Goal: Task Accomplishment & Management: Complete application form

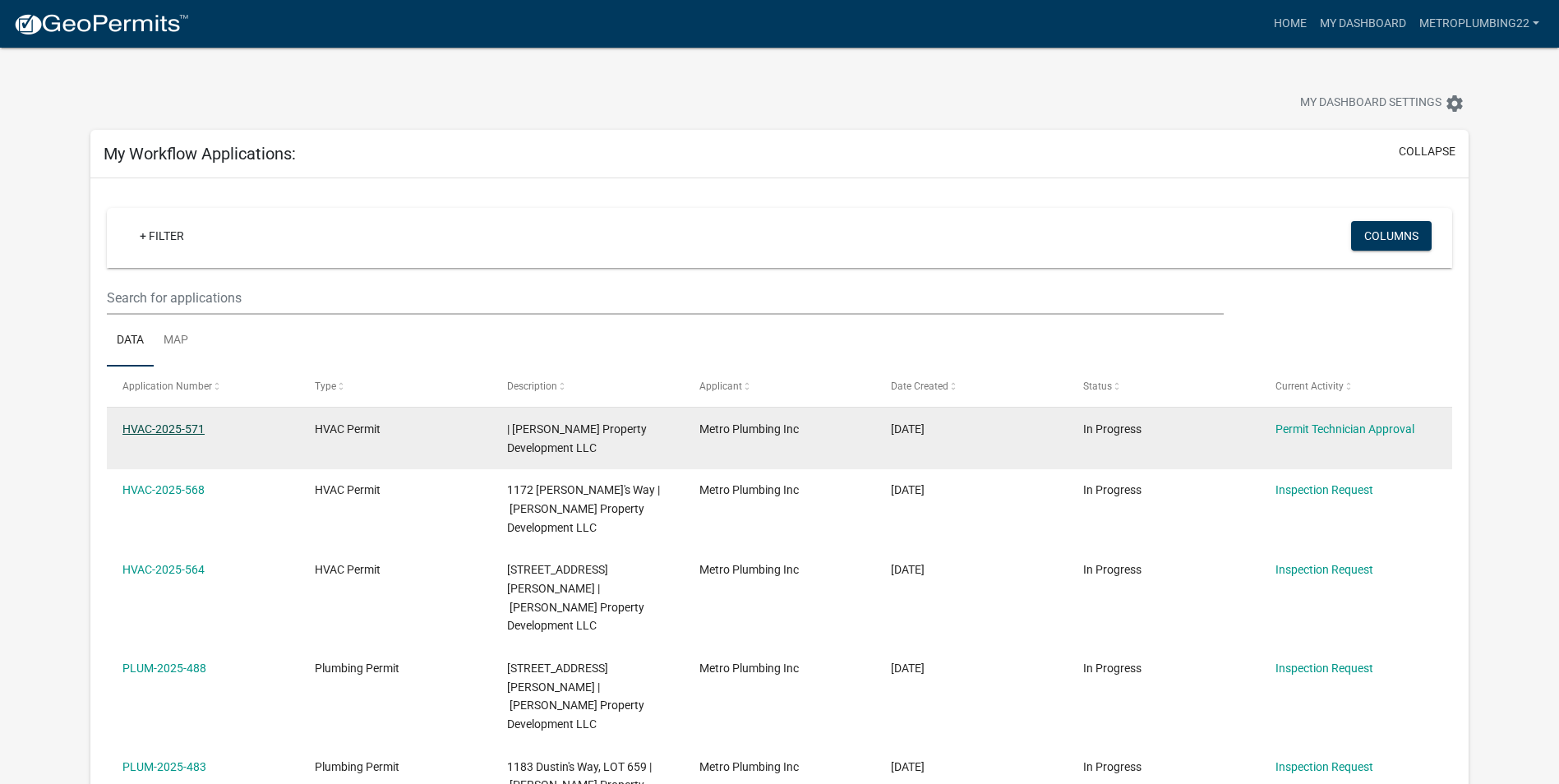
click at [183, 427] on link "HVAC-2025-571" at bounding box center [163, 429] width 82 height 14
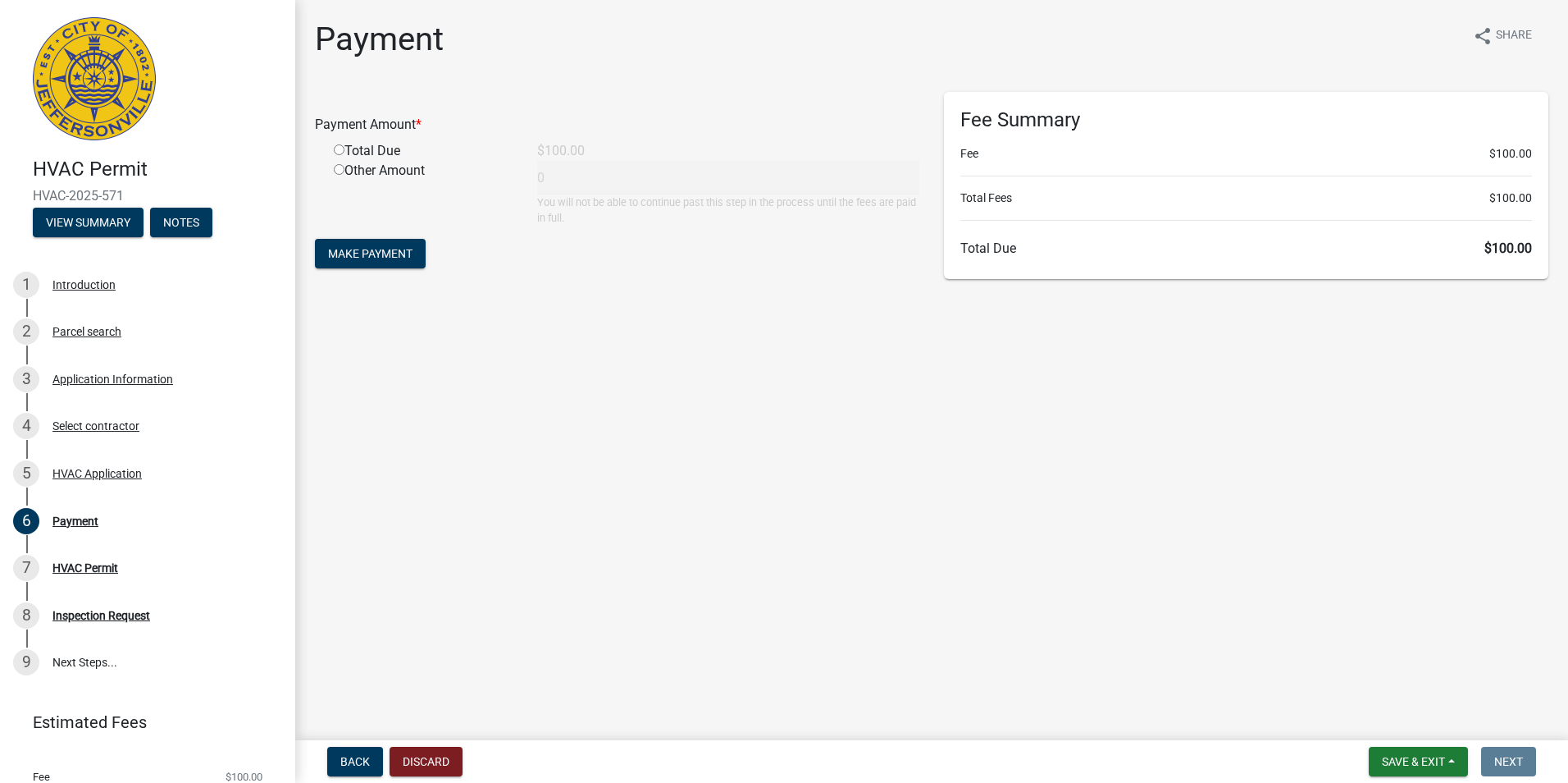
click at [344, 151] on input "radio" at bounding box center [340, 150] width 11 height 11
radio input "true"
type input "100"
click at [359, 259] on span "Make Payment" at bounding box center [370, 253] width 85 height 14
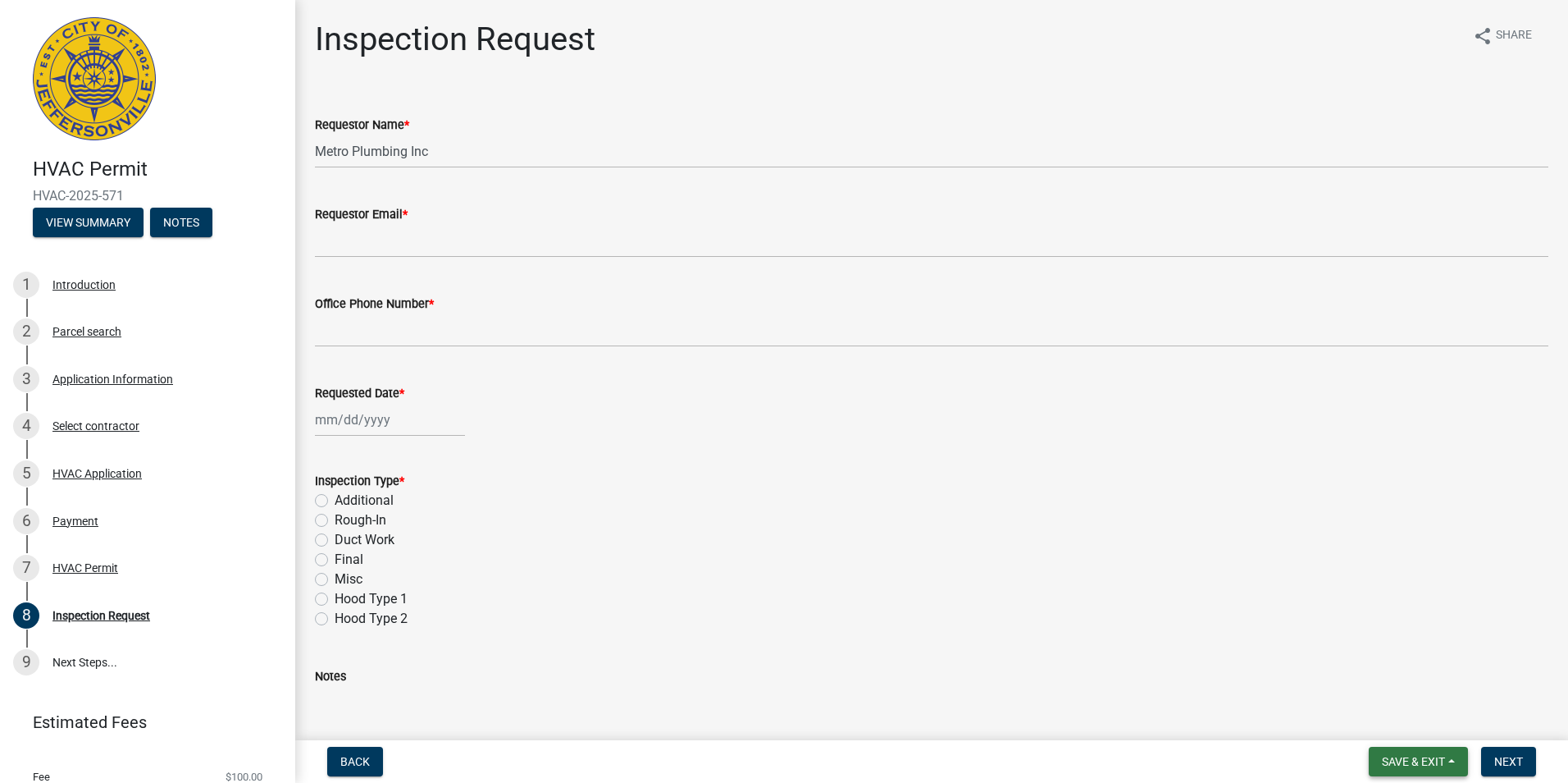
click at [1414, 760] on span "Save & Exit" at bounding box center [1414, 761] width 63 height 14
click at [1411, 724] on button "Save & Exit" at bounding box center [1402, 719] width 131 height 40
